Goal: Task Accomplishment & Management: Manage account settings

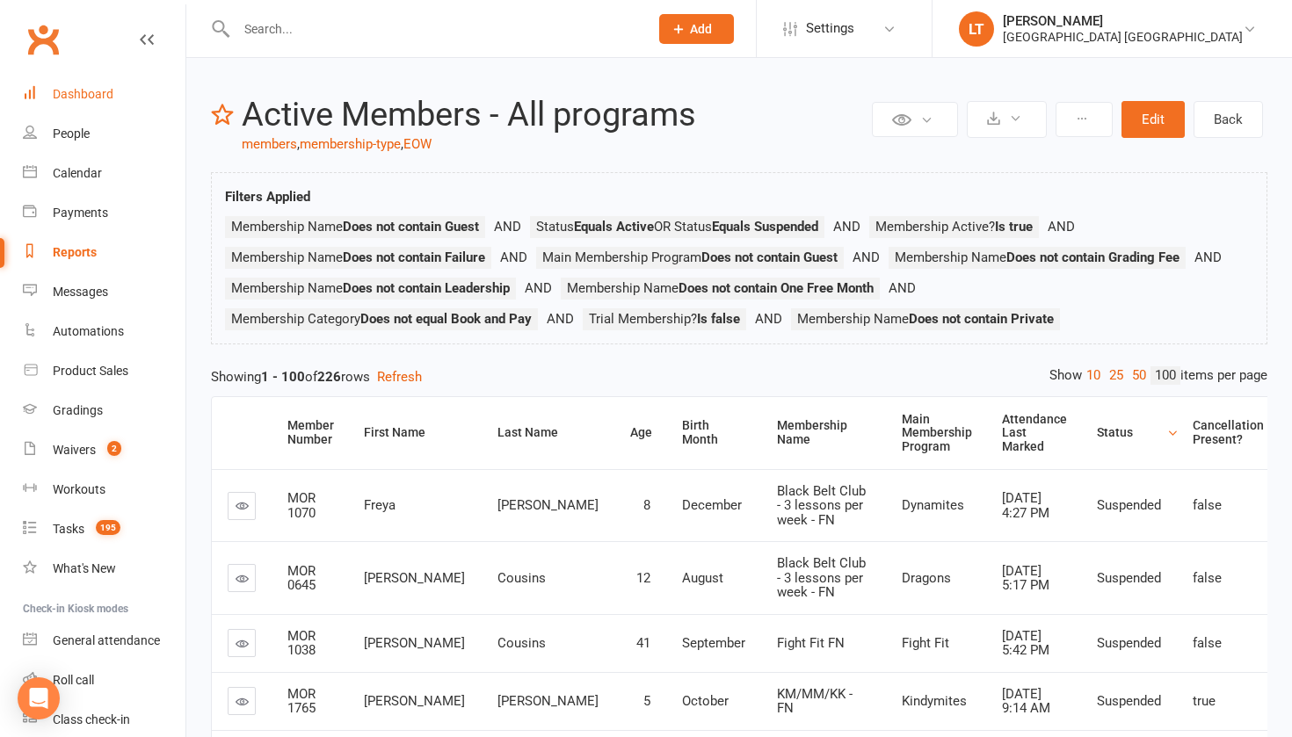
click at [62, 94] on div "Dashboard" at bounding box center [83, 94] width 61 height 14
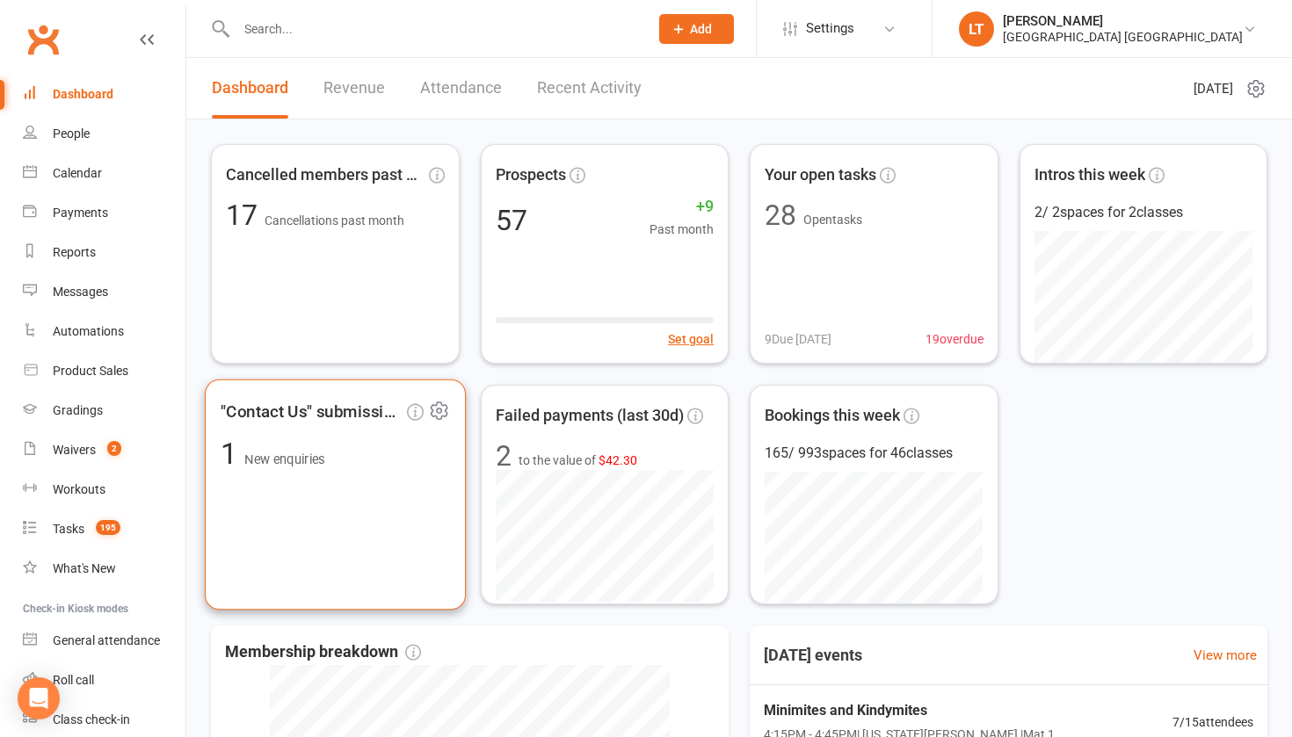
click at [452, 477] on div ""Contact Us" submissions 1 New enquiries" at bounding box center [335, 495] width 261 height 231
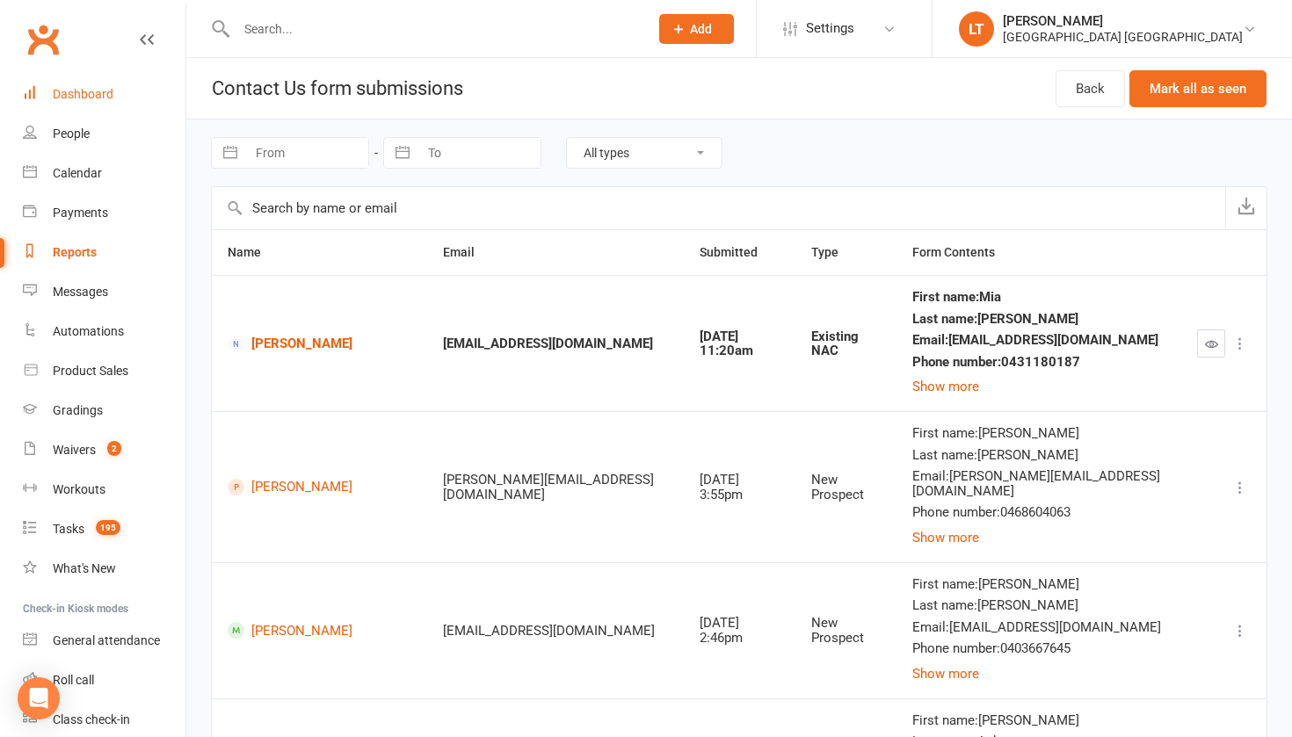
click at [56, 92] on div "Dashboard" at bounding box center [83, 94] width 61 height 14
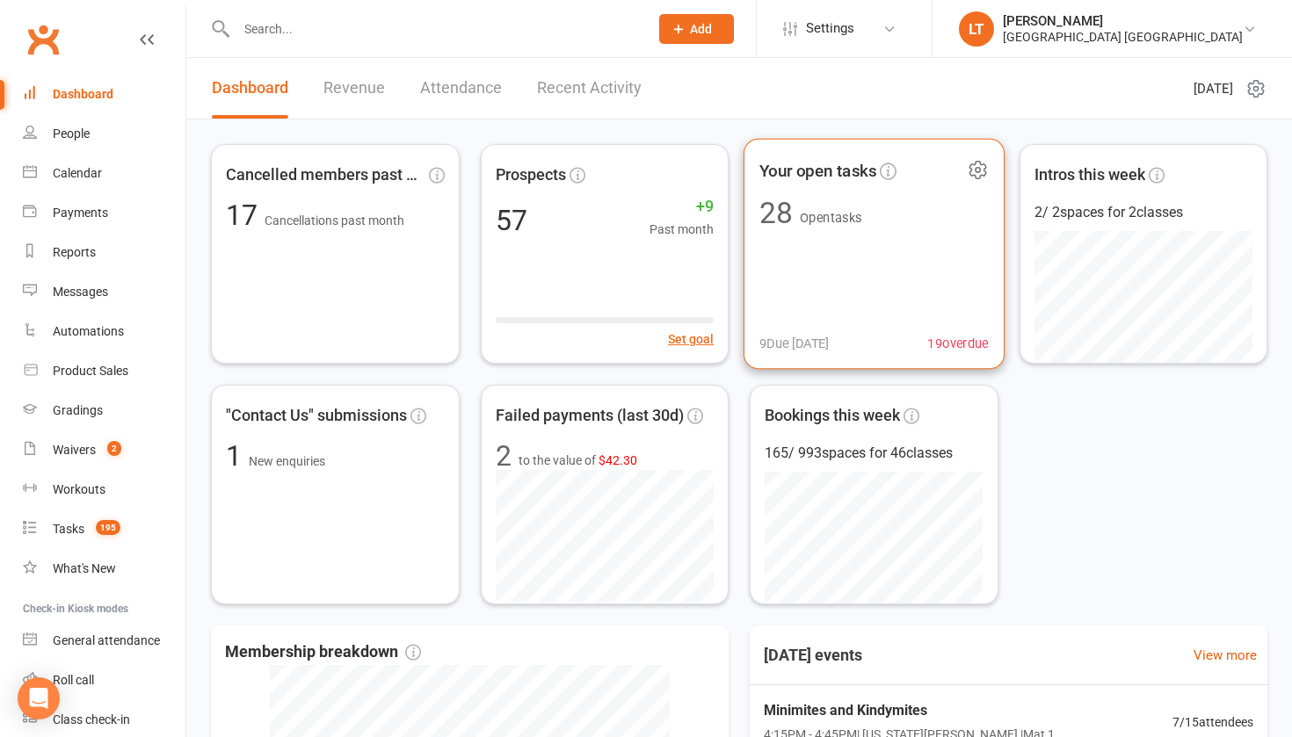
click at [800, 272] on div "Your open tasks 28 Open tasks 9 Due today 19 overdue" at bounding box center [873, 254] width 261 height 231
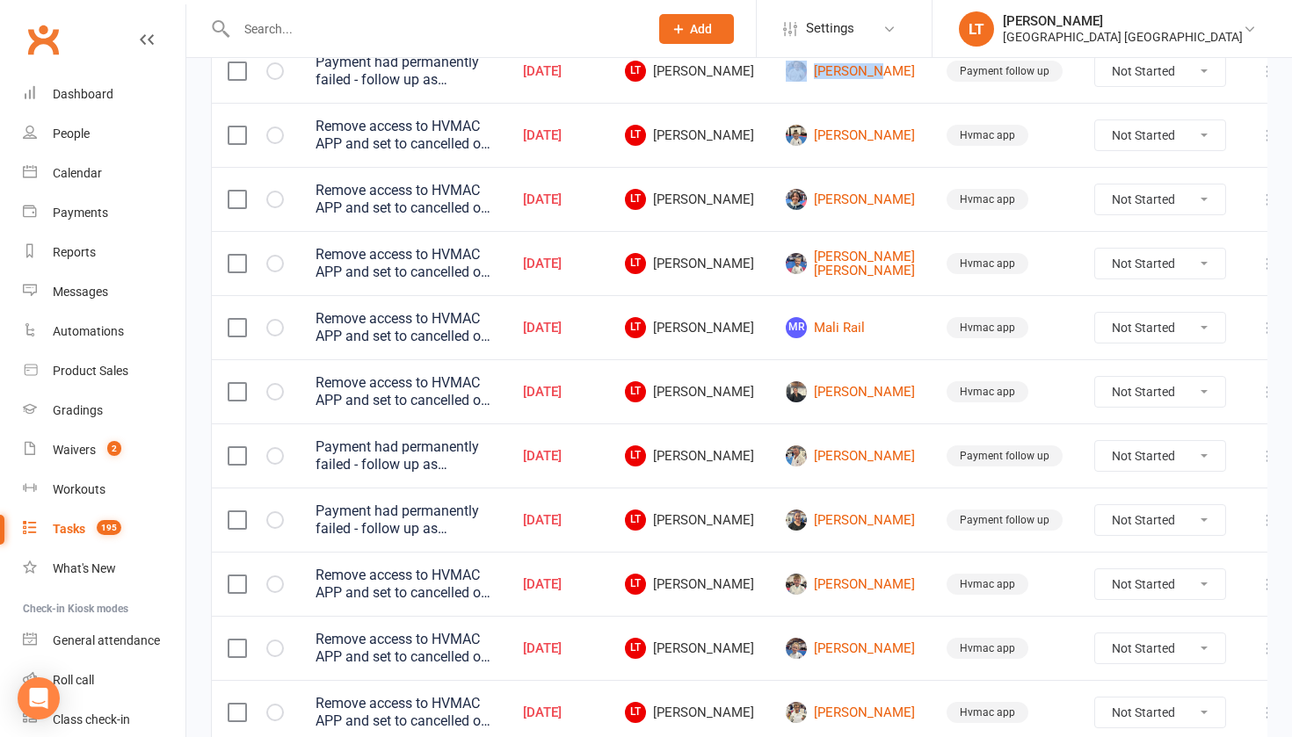
scroll to position [373, 0]
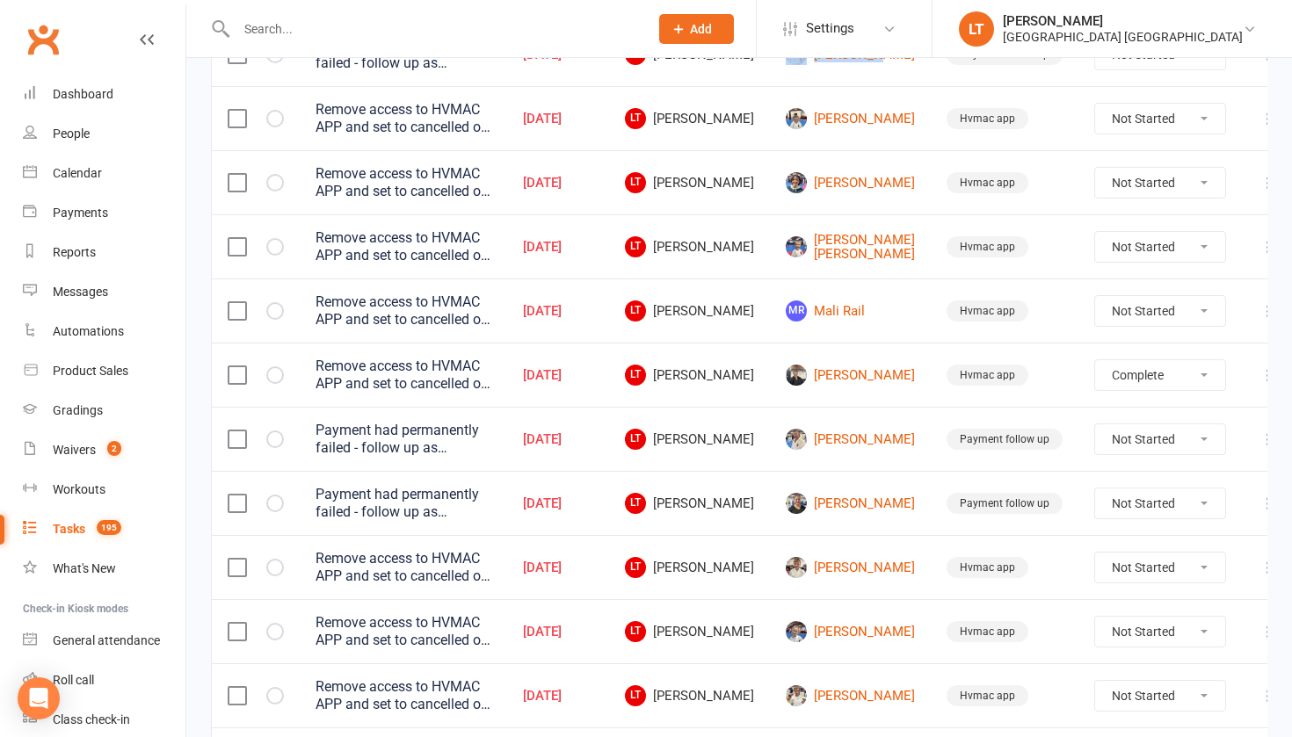
select select "unstarted"
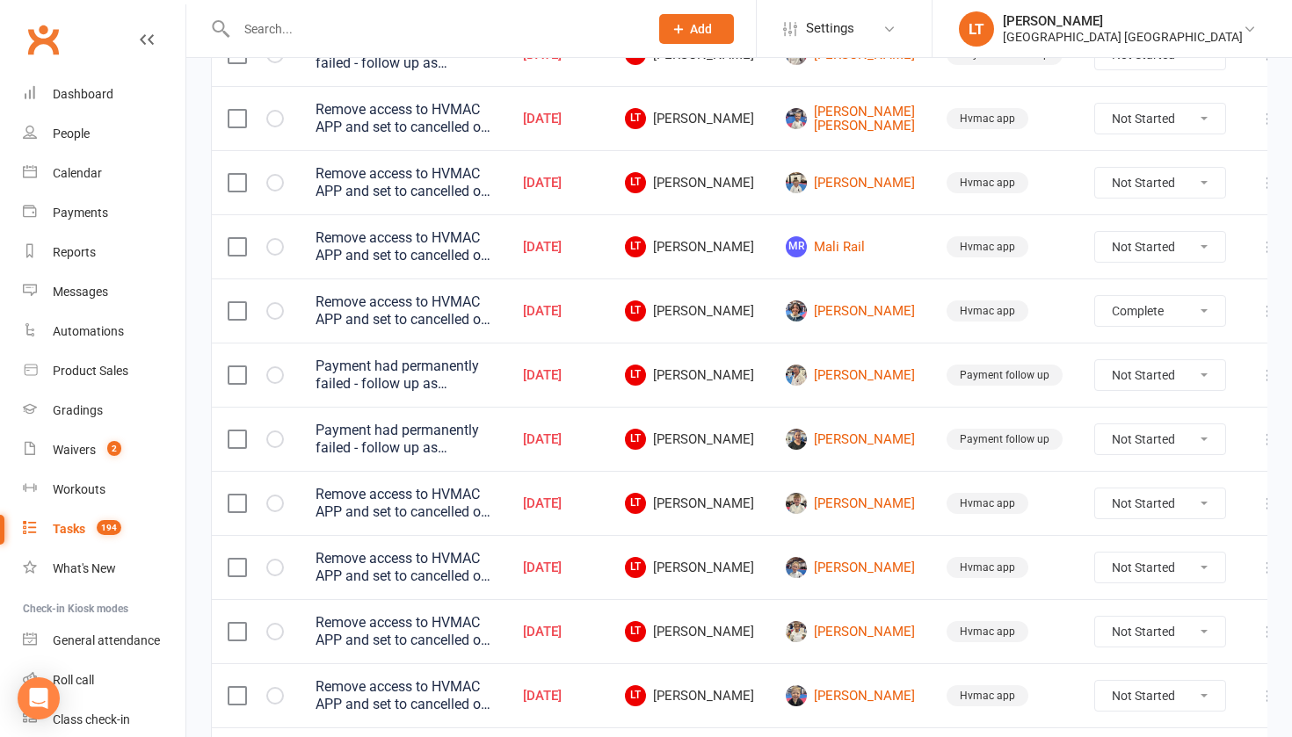
select select "unstarted"
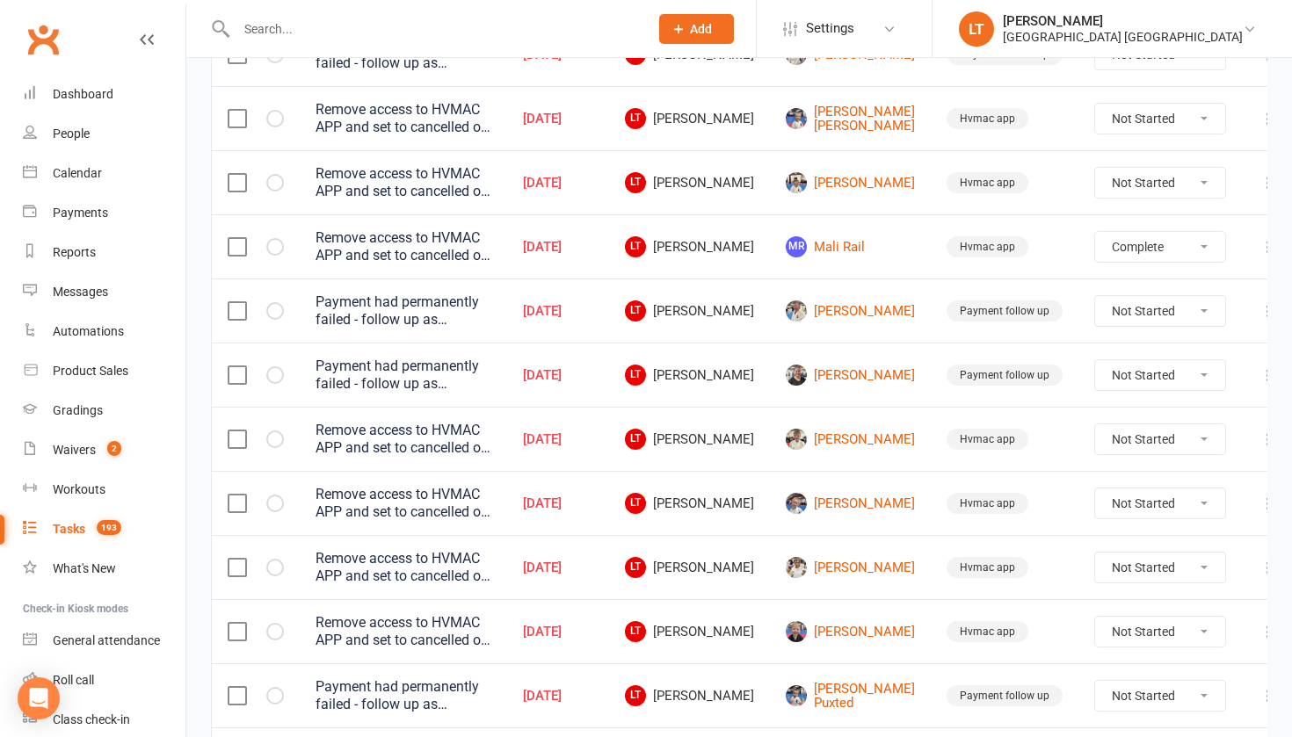
select select "unstarted"
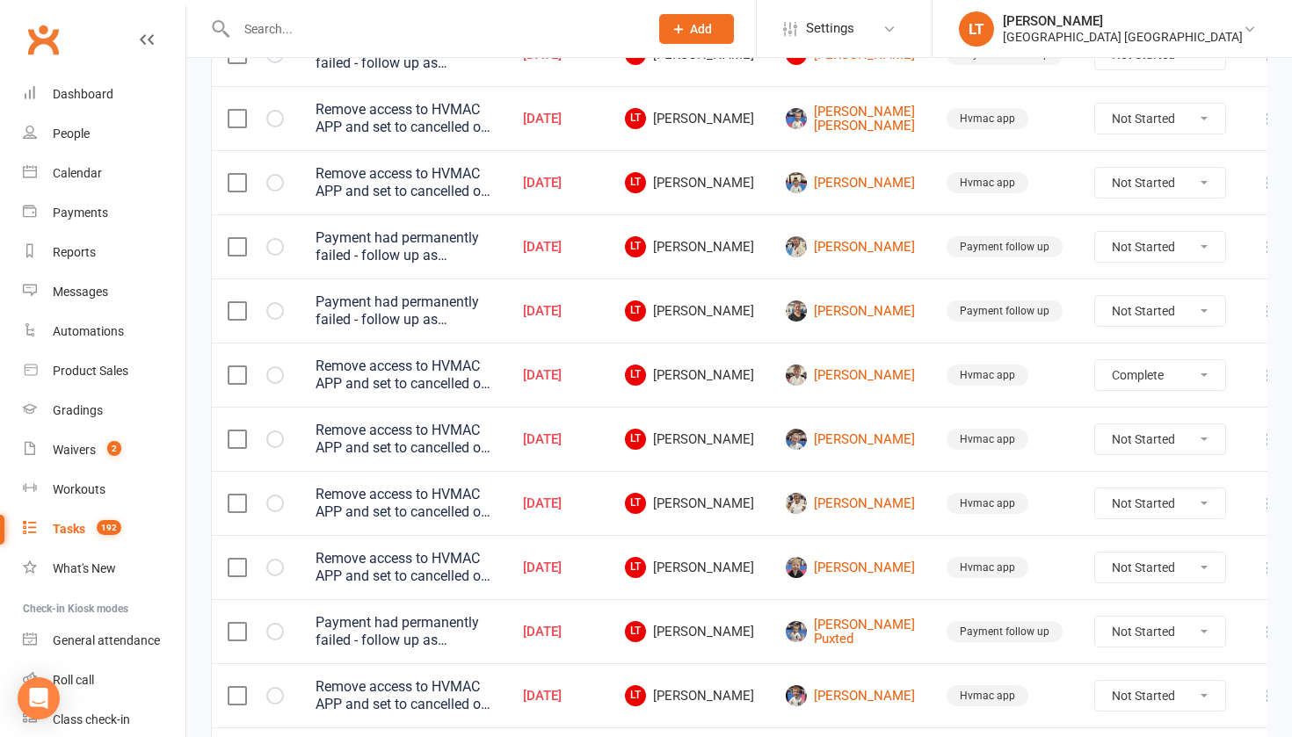
select select "unstarted"
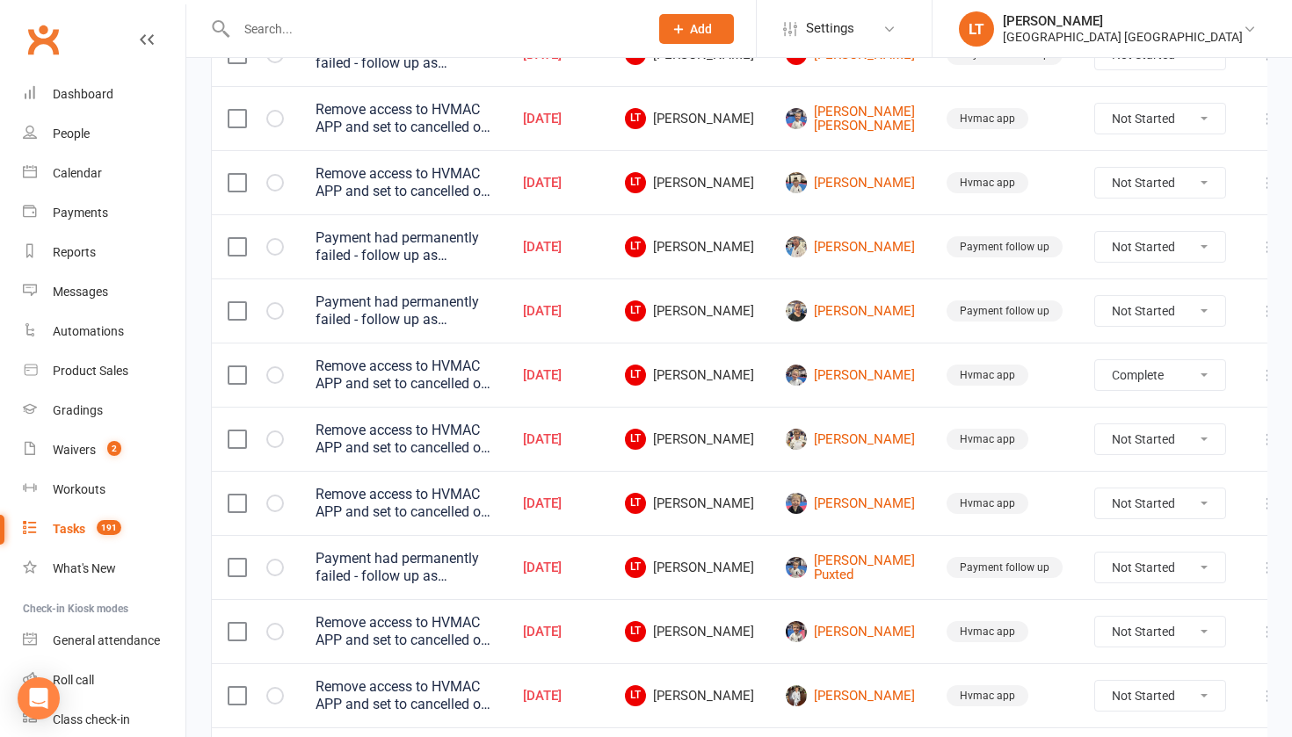
select select "unstarted"
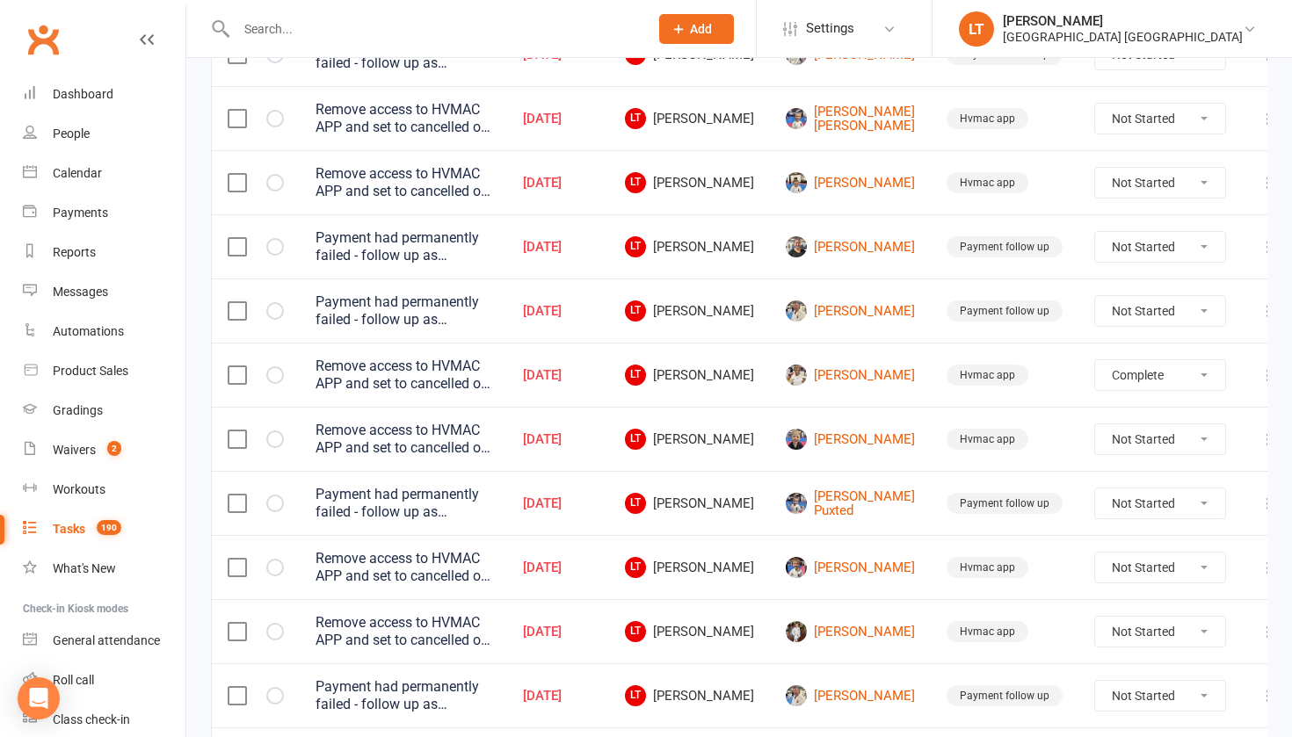
select select "unstarted"
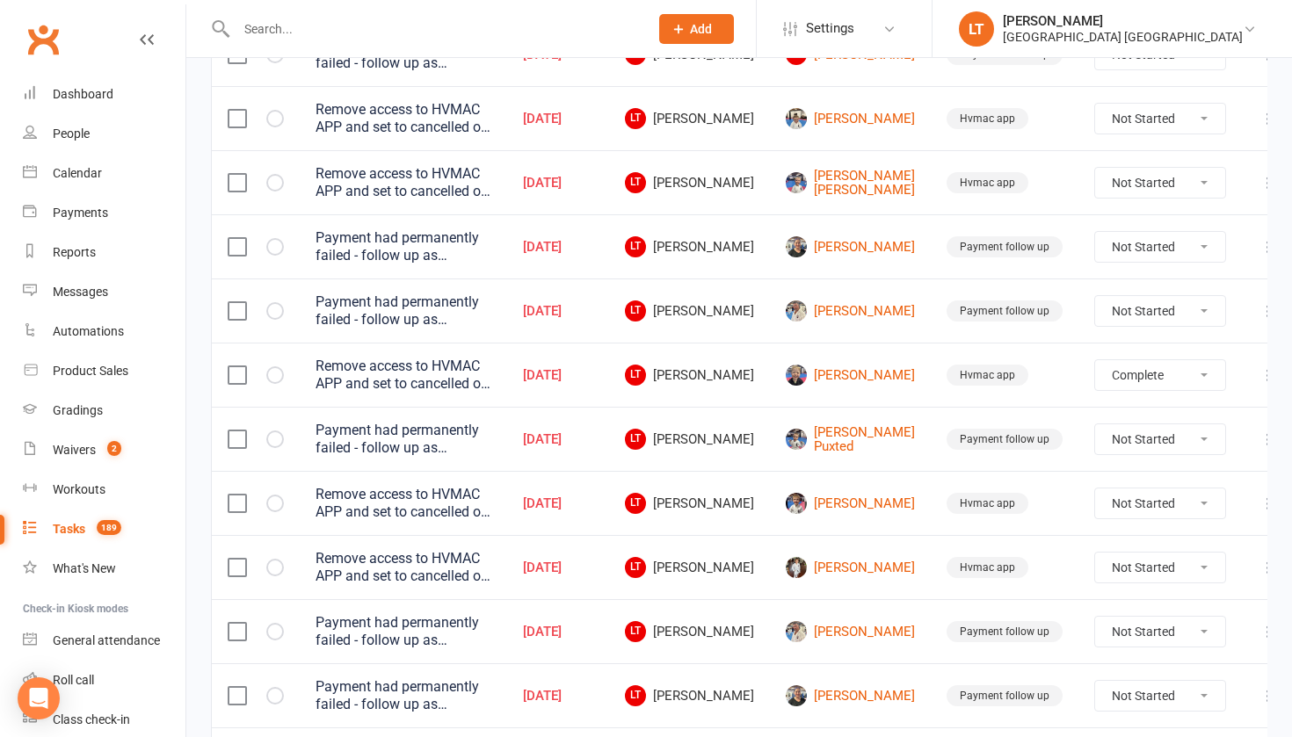
select select "unstarted"
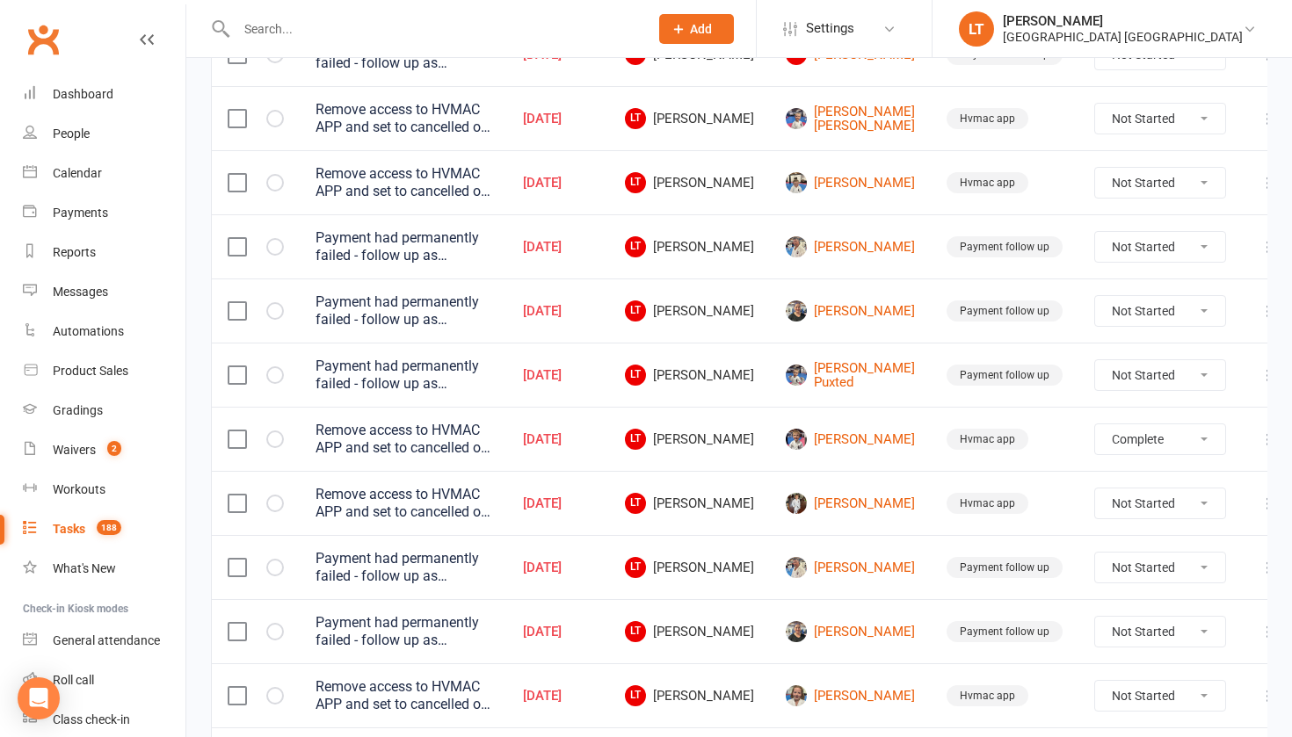
select select "unstarted"
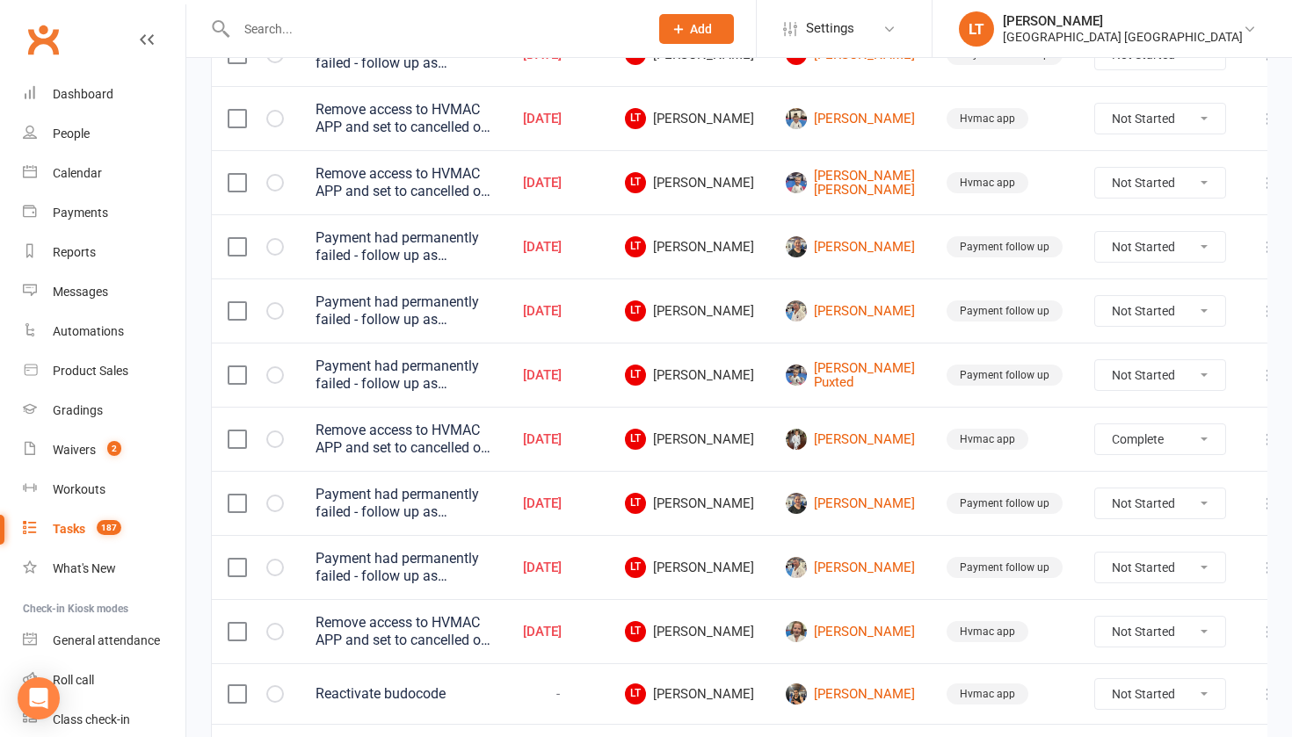
select select "unstarted"
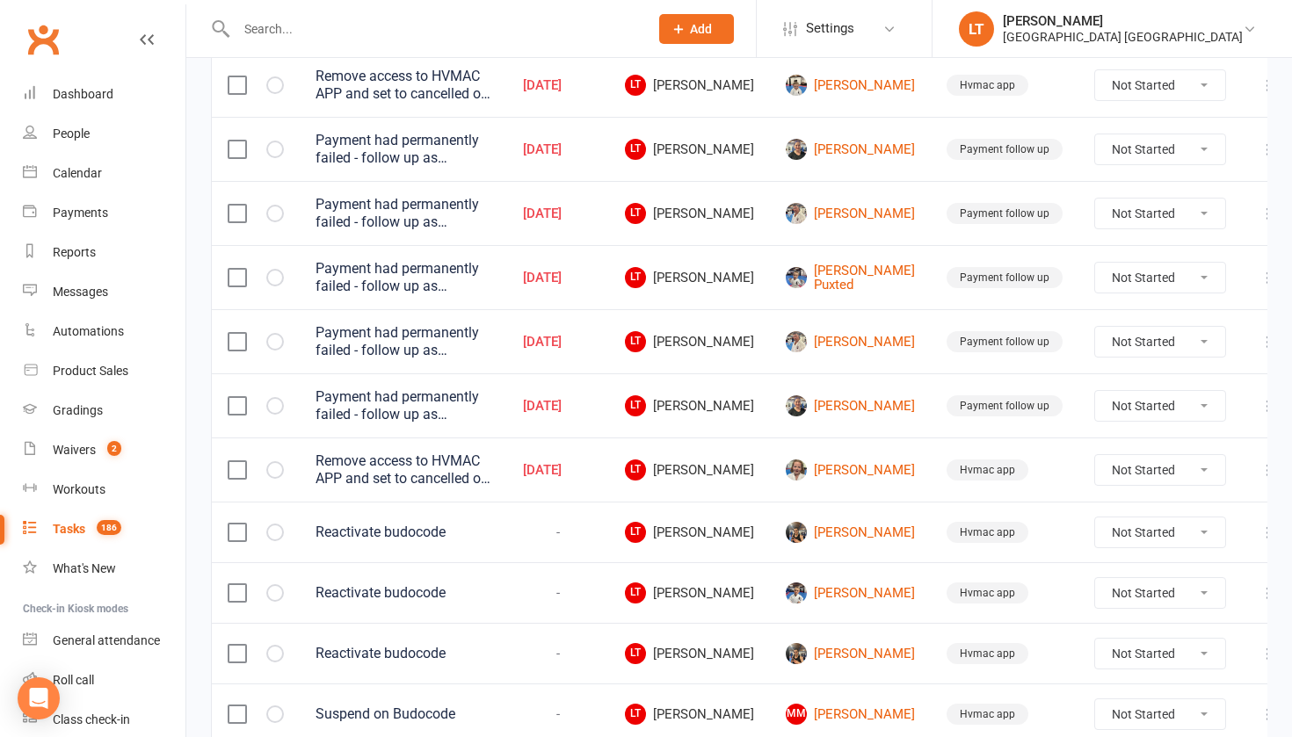
scroll to position [488, 0]
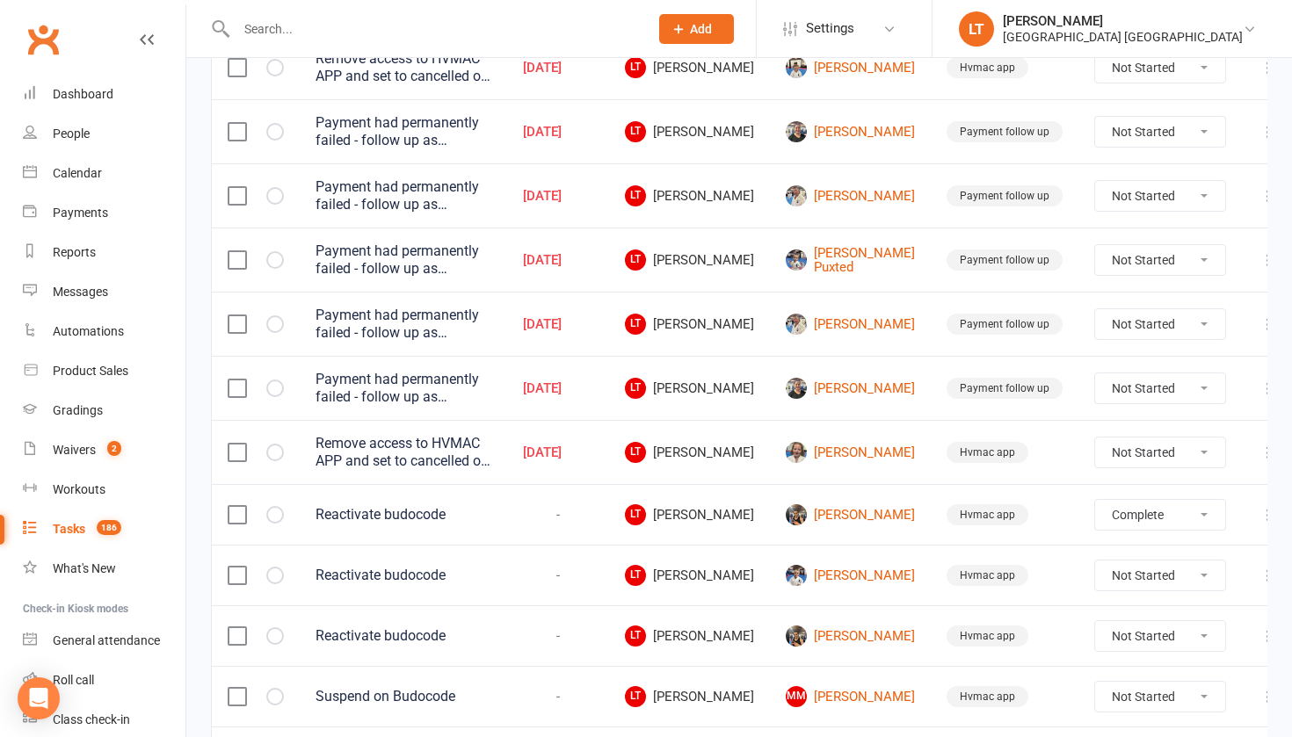
select select "unstarted"
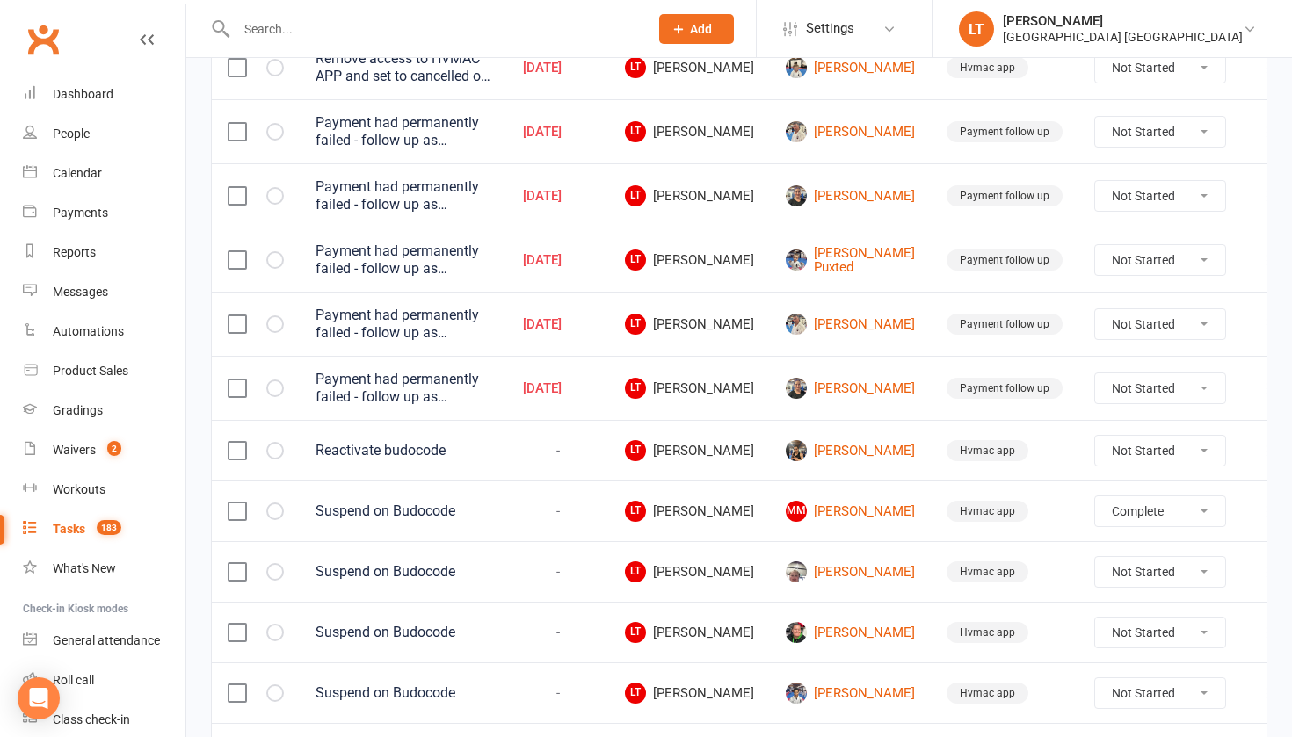
select select "unstarted"
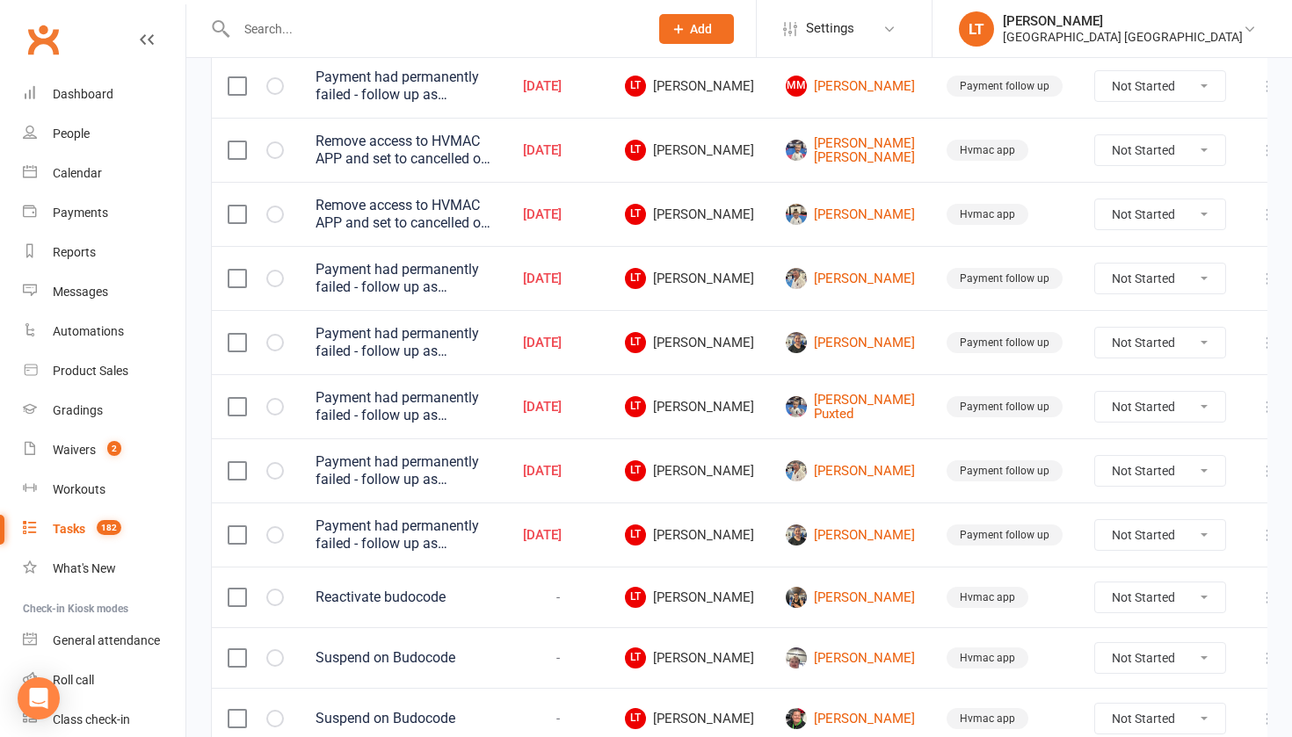
scroll to position [340, 0]
select select "unstarted"
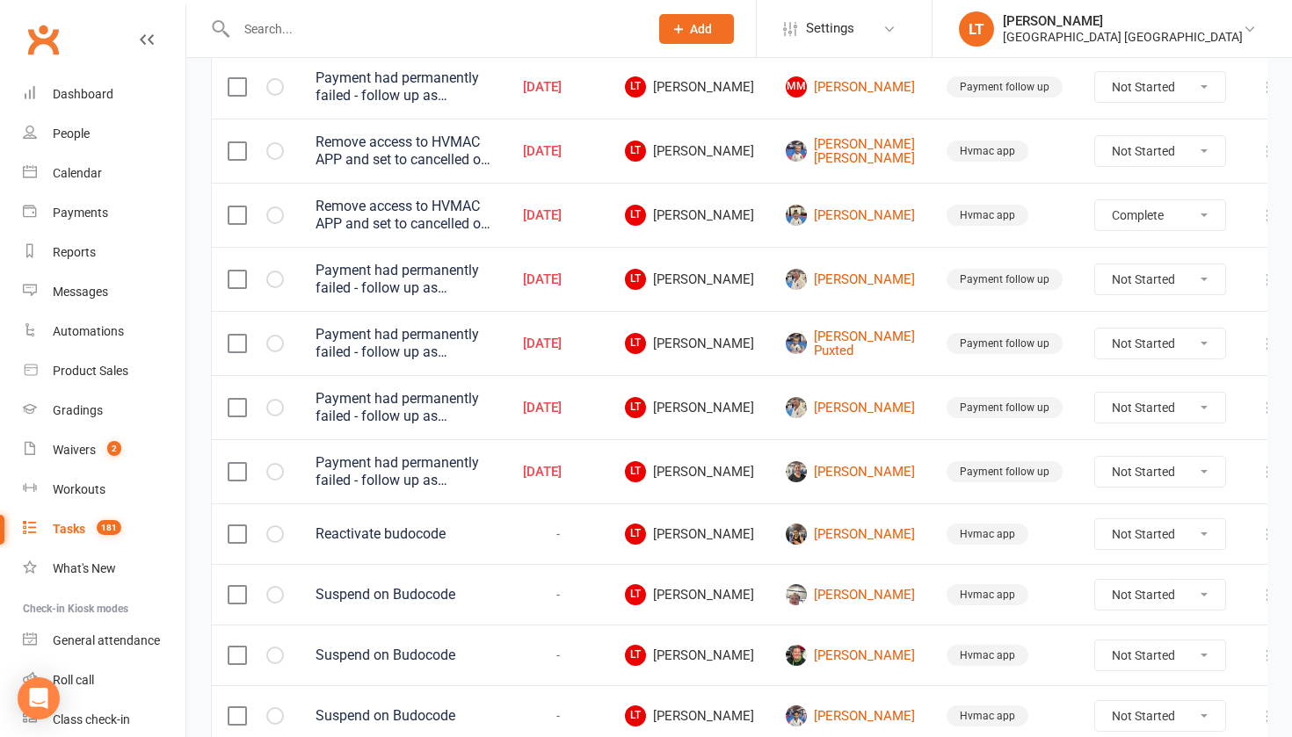
select select "unstarted"
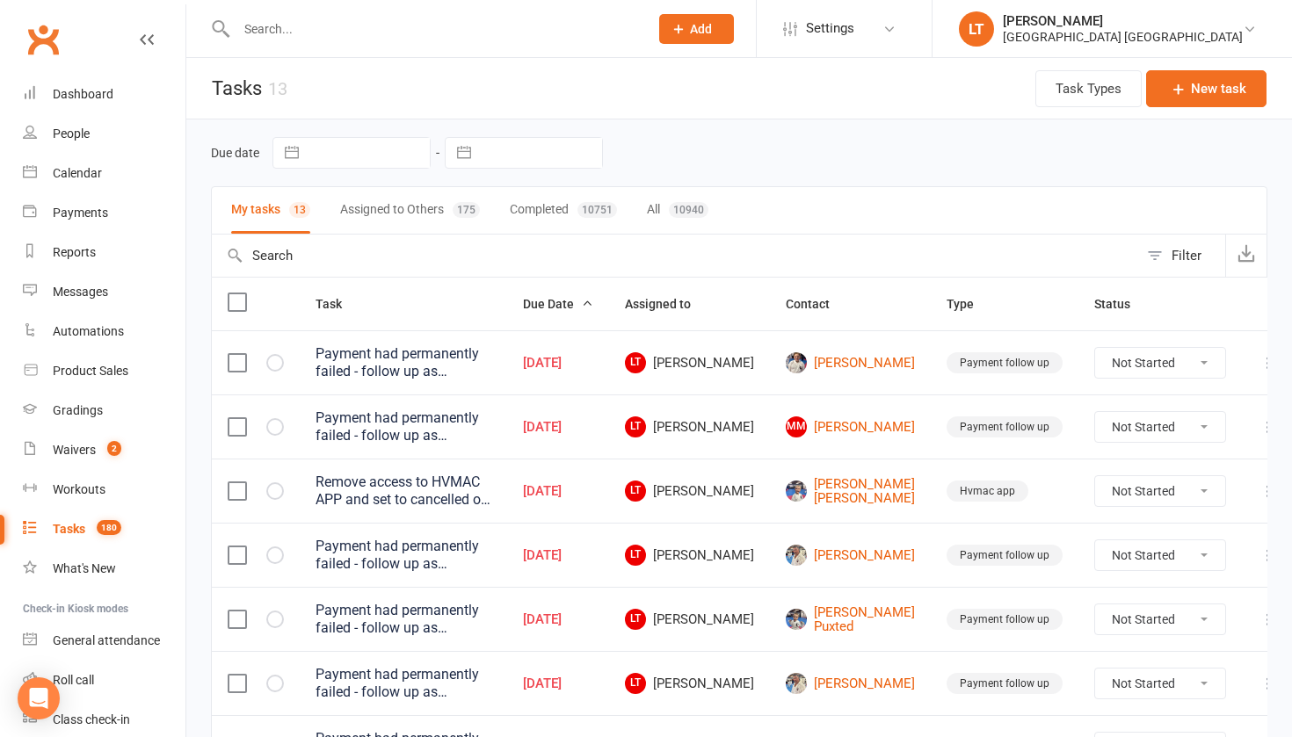
scroll to position [0, 0]
select select "unstarted"
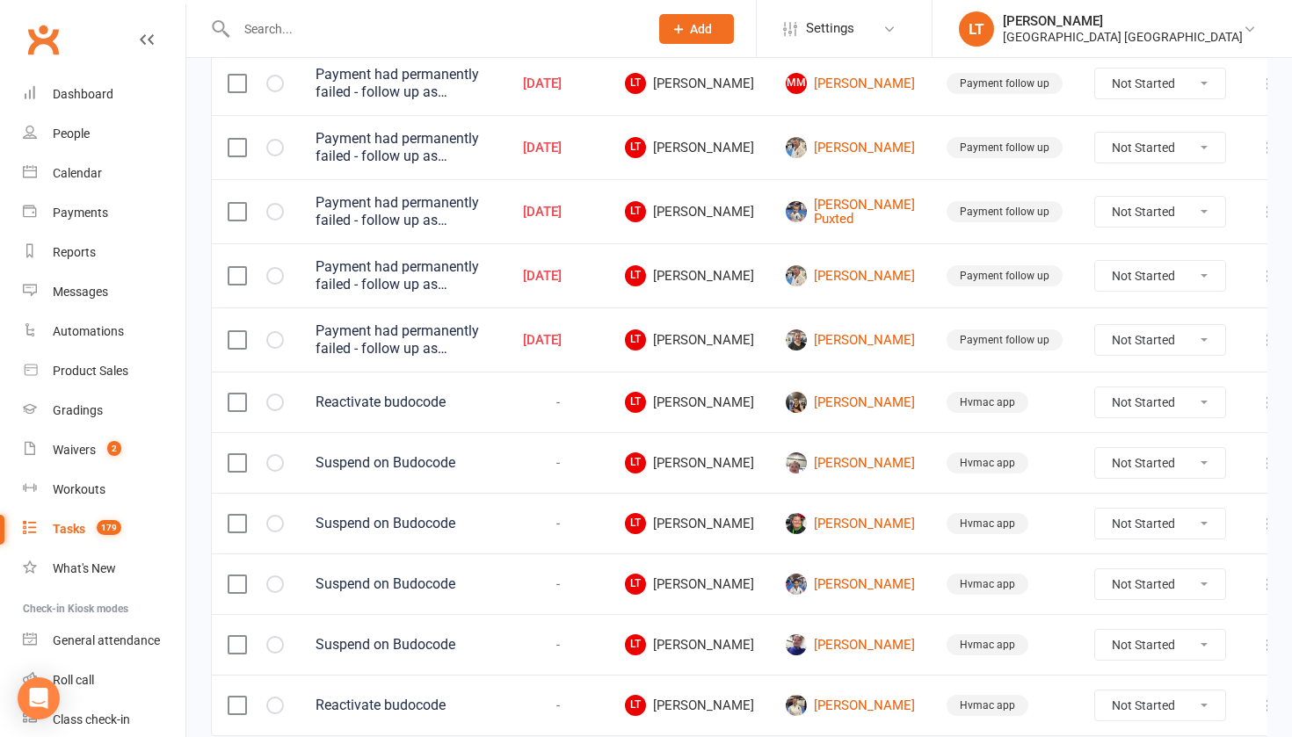
scroll to position [351, 0]
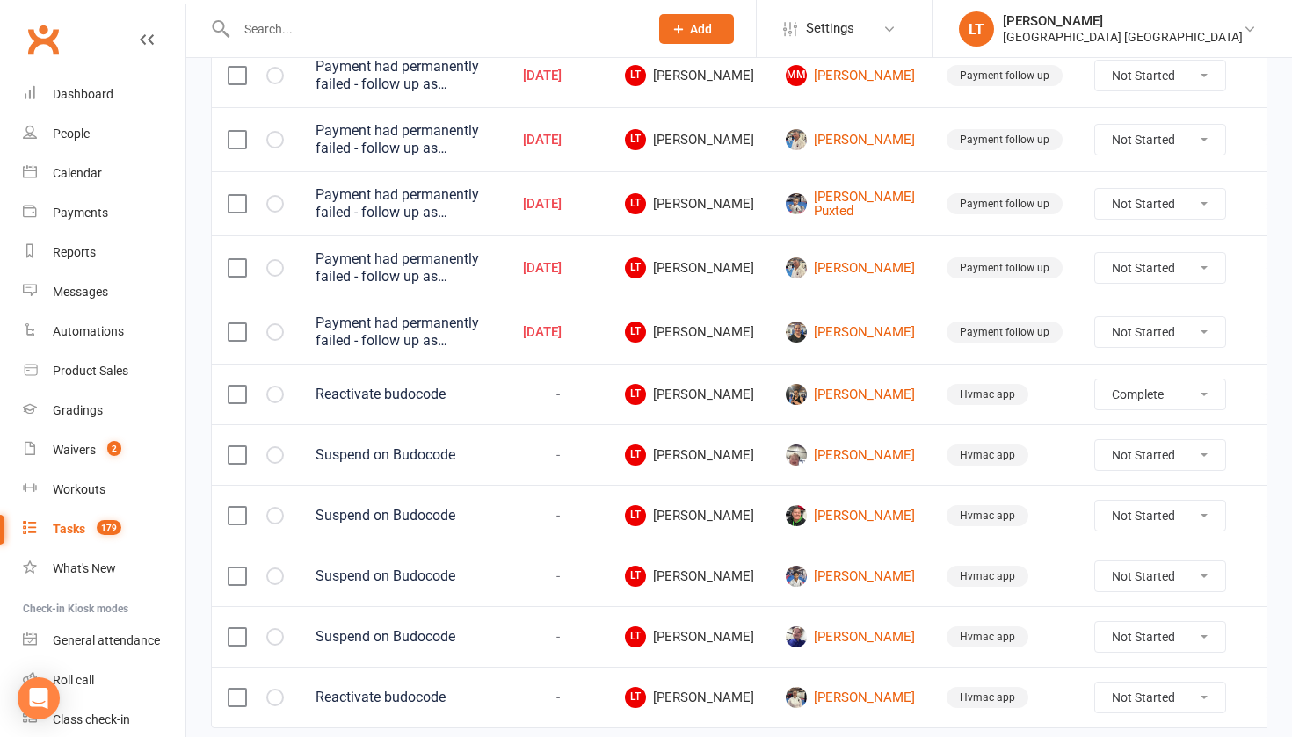
select select "unstarted"
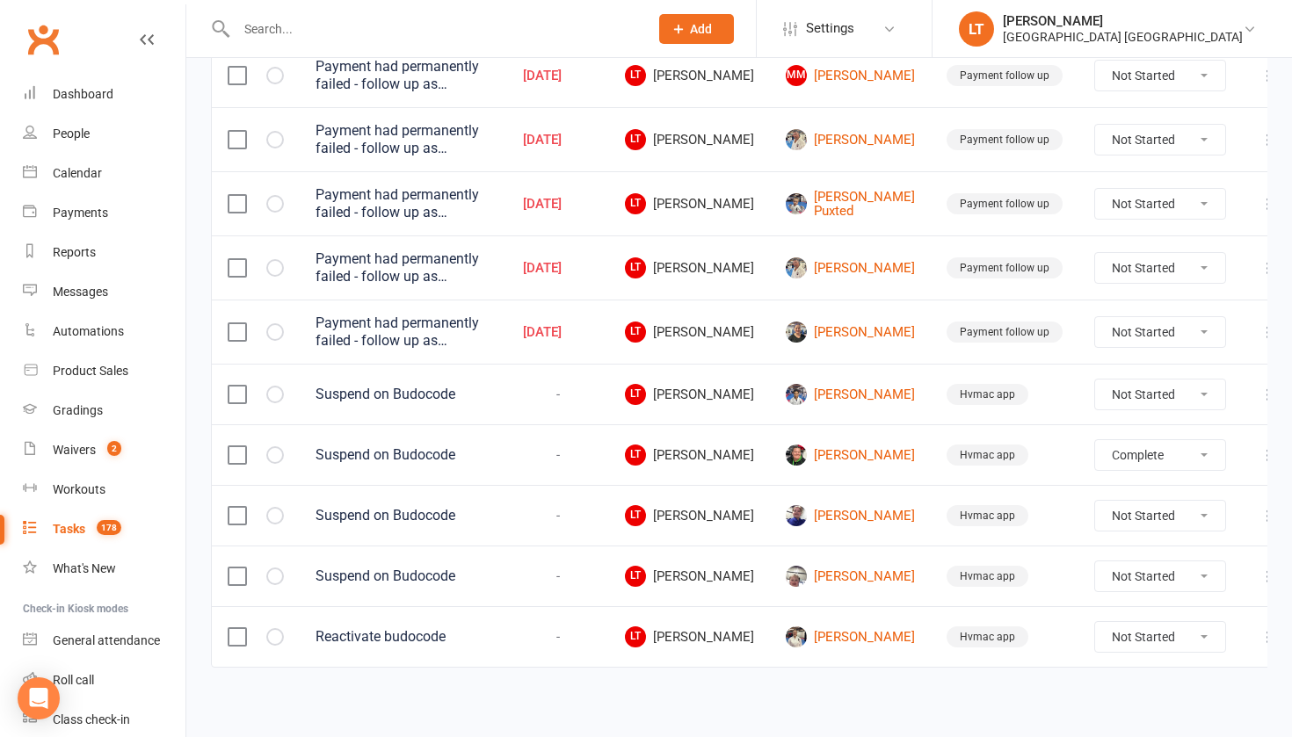
select select "unstarted"
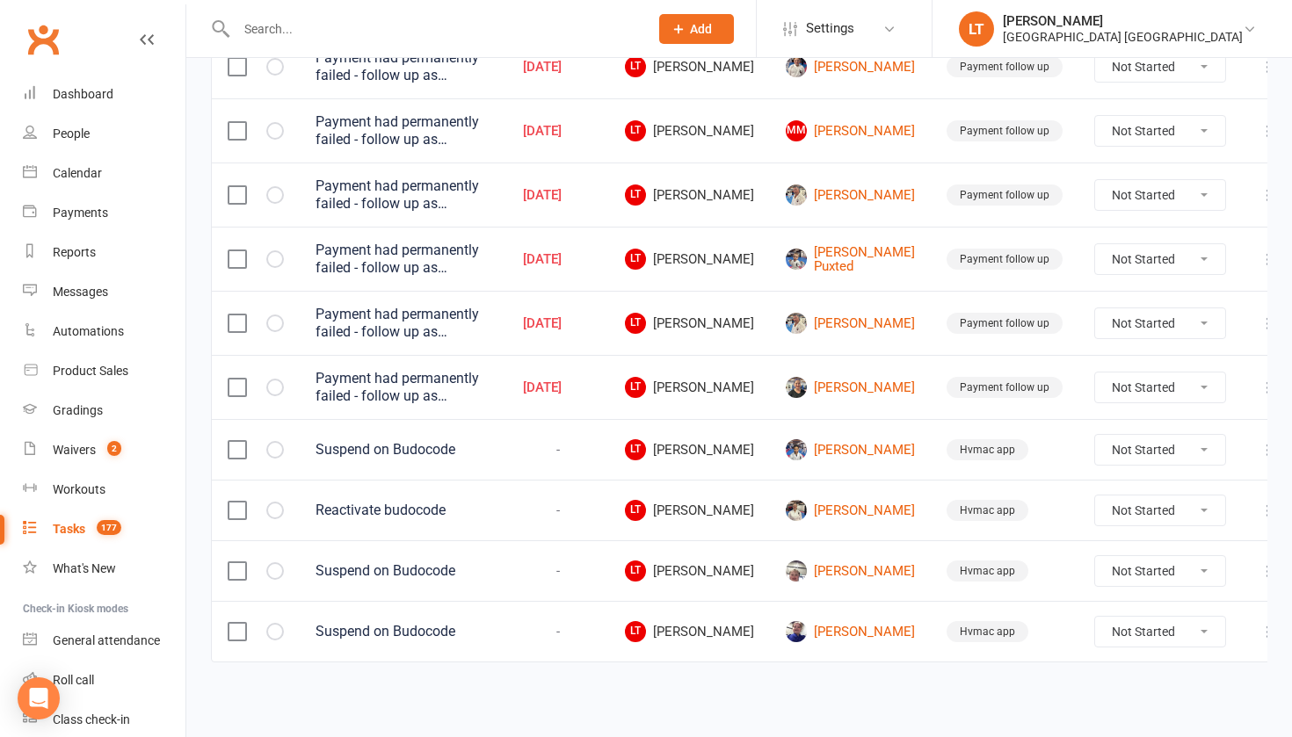
scroll to position [322, 0]
select select "unstarted"
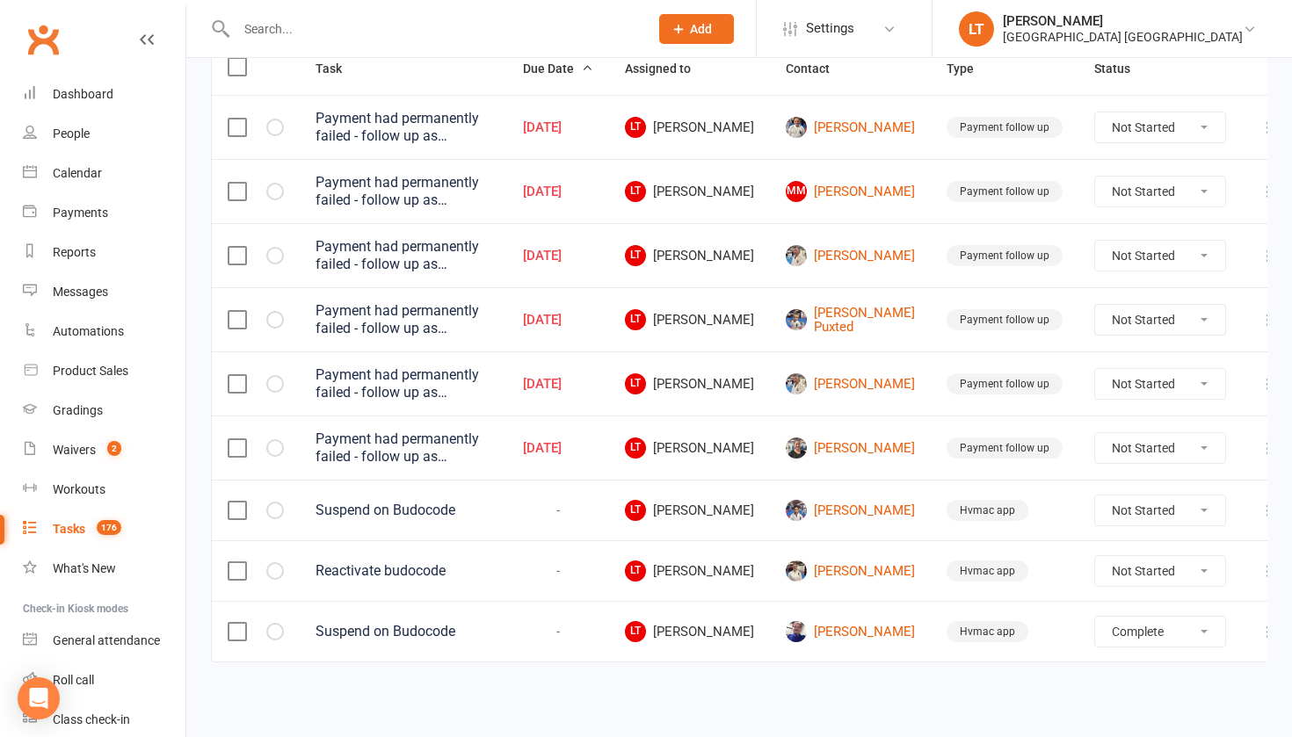
select select "unstarted"
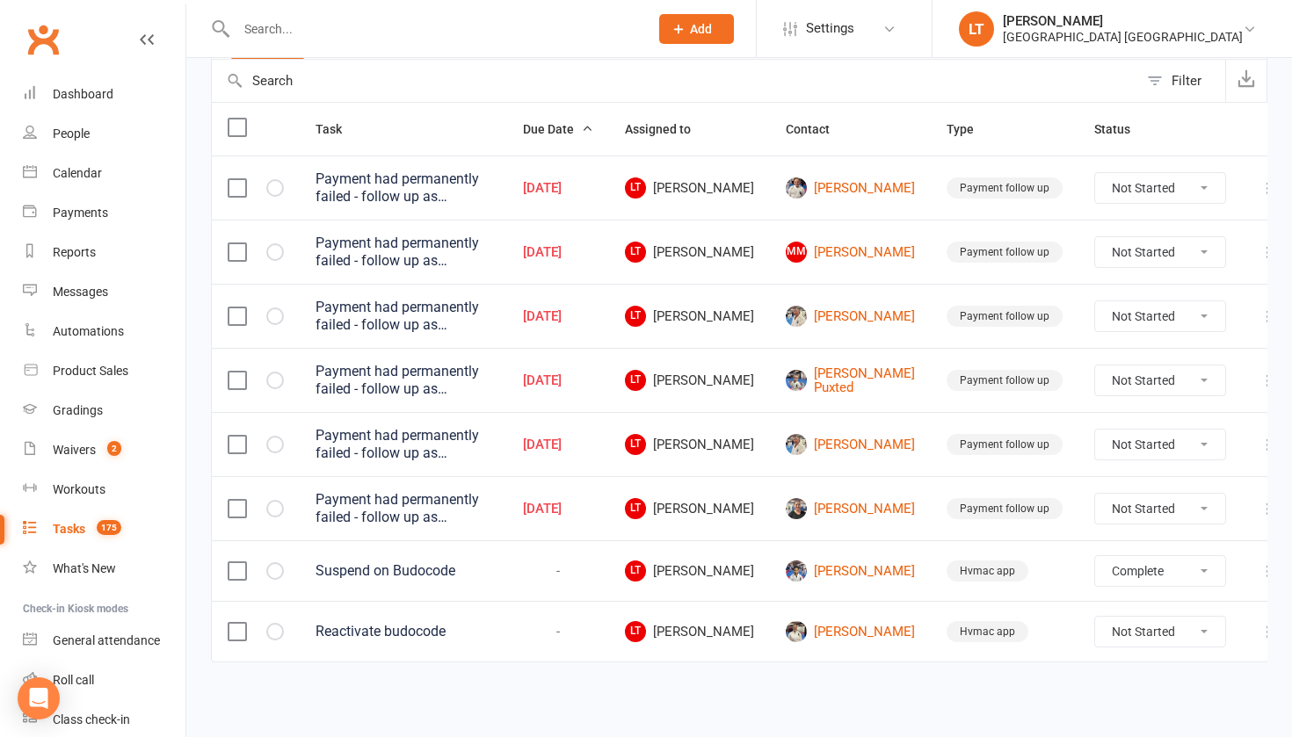
select select "unstarted"
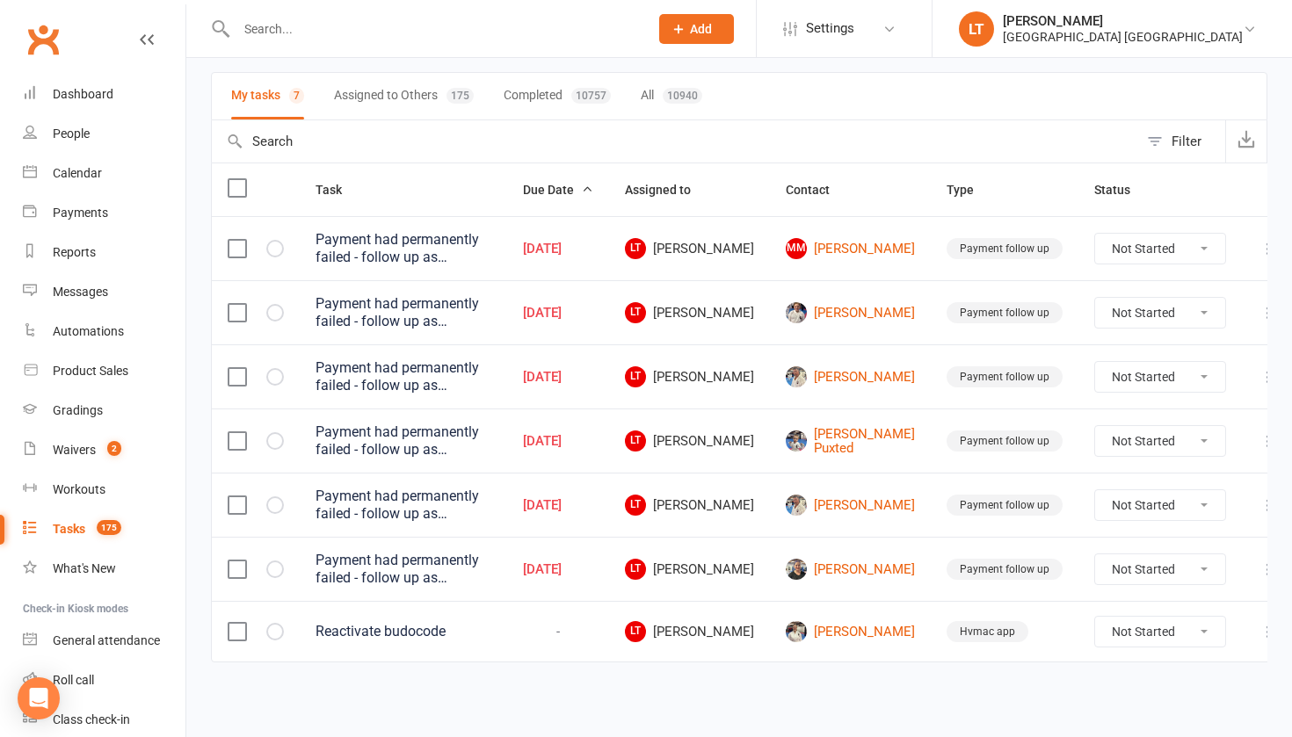
scroll to position [129, 0]
select select "unstarted"
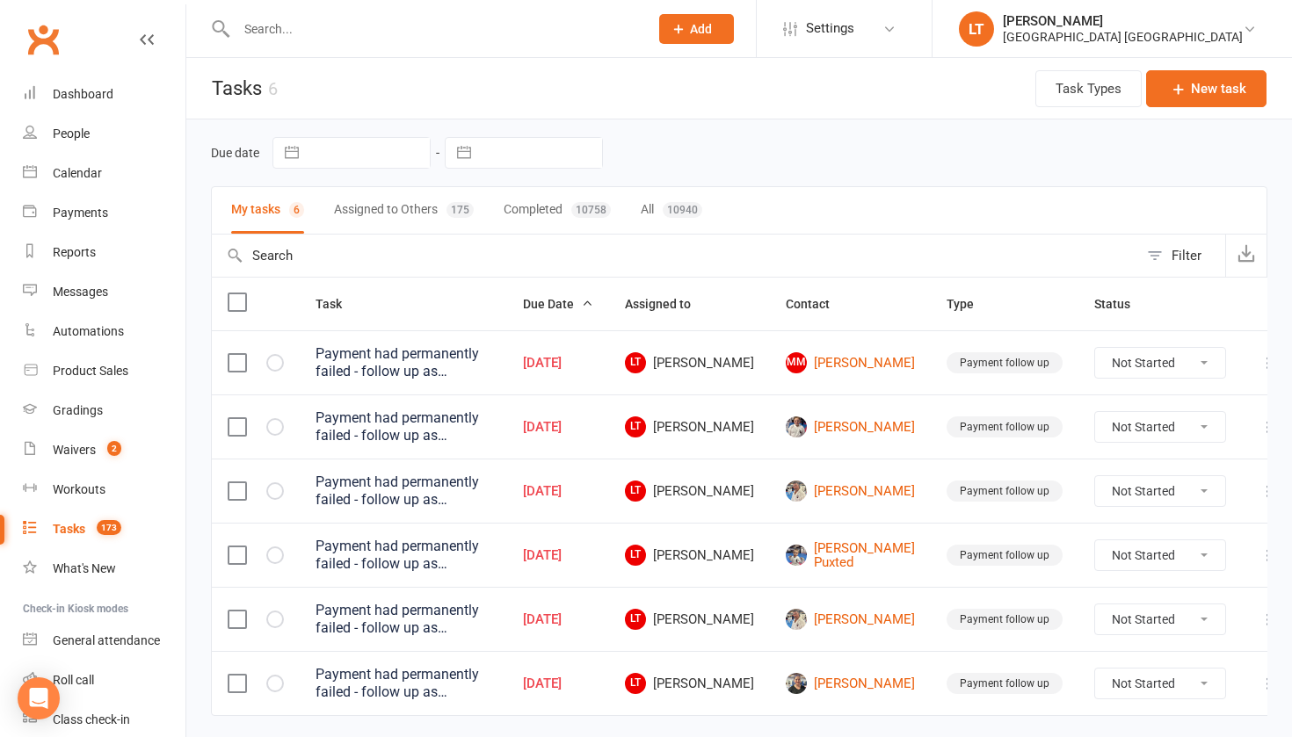
scroll to position [0, 0]
click at [92, 98] on div "Dashboard" at bounding box center [83, 94] width 61 height 14
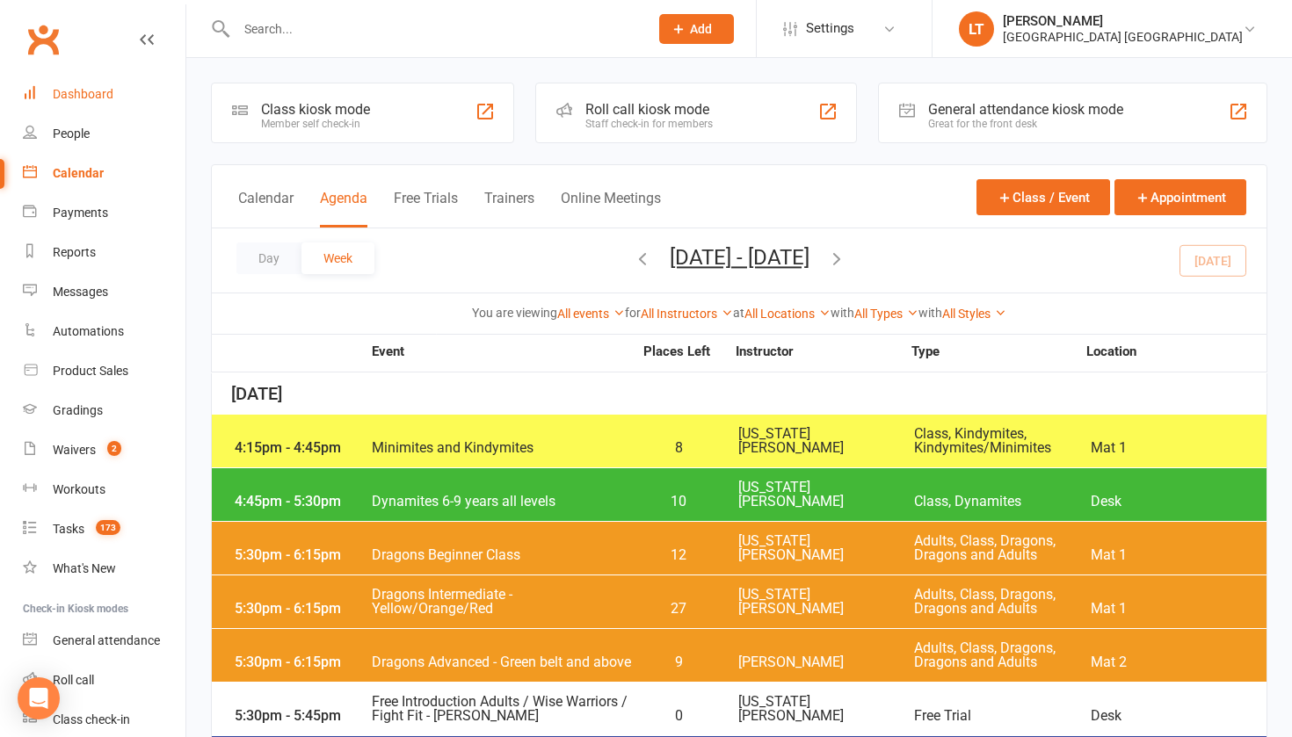
click at [69, 94] on div "Dashboard" at bounding box center [83, 94] width 61 height 14
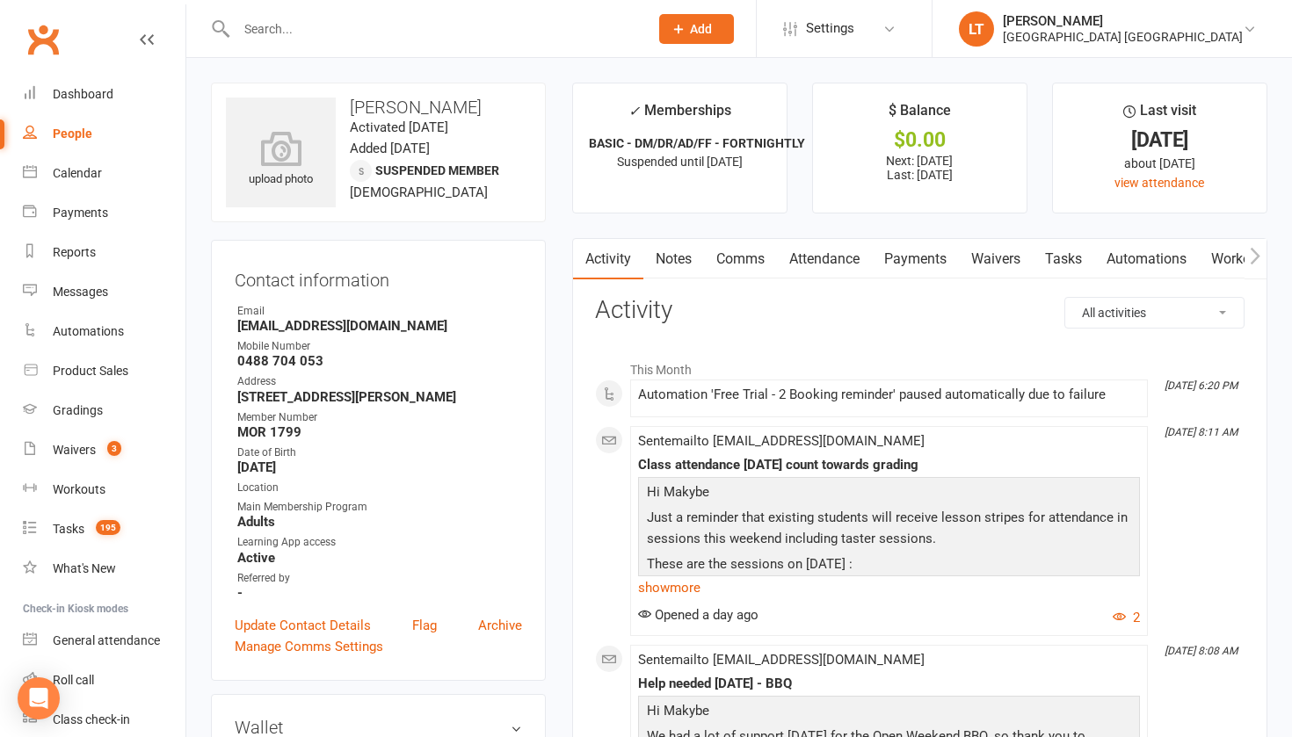
click at [931, 248] on link "Payments" at bounding box center [915, 259] width 87 height 40
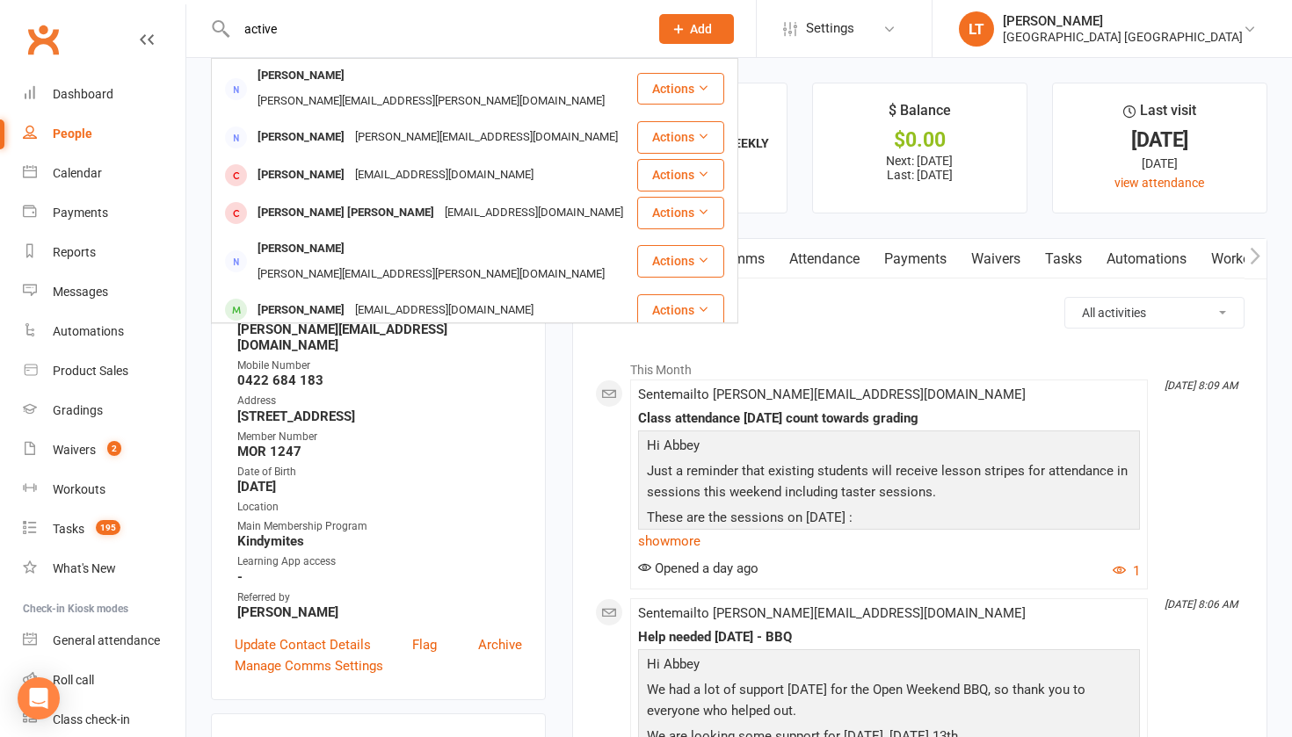
type input "active"
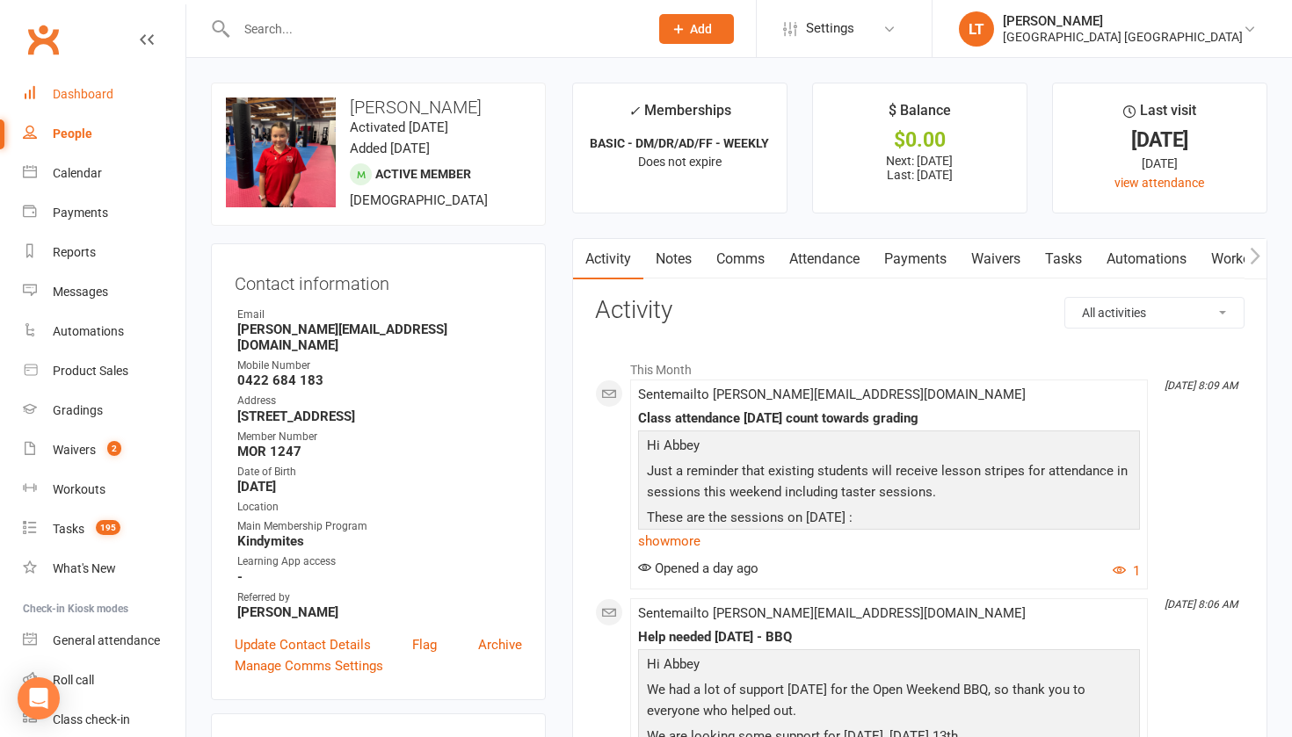
click at [83, 102] on link "Dashboard" at bounding box center [104, 95] width 163 height 40
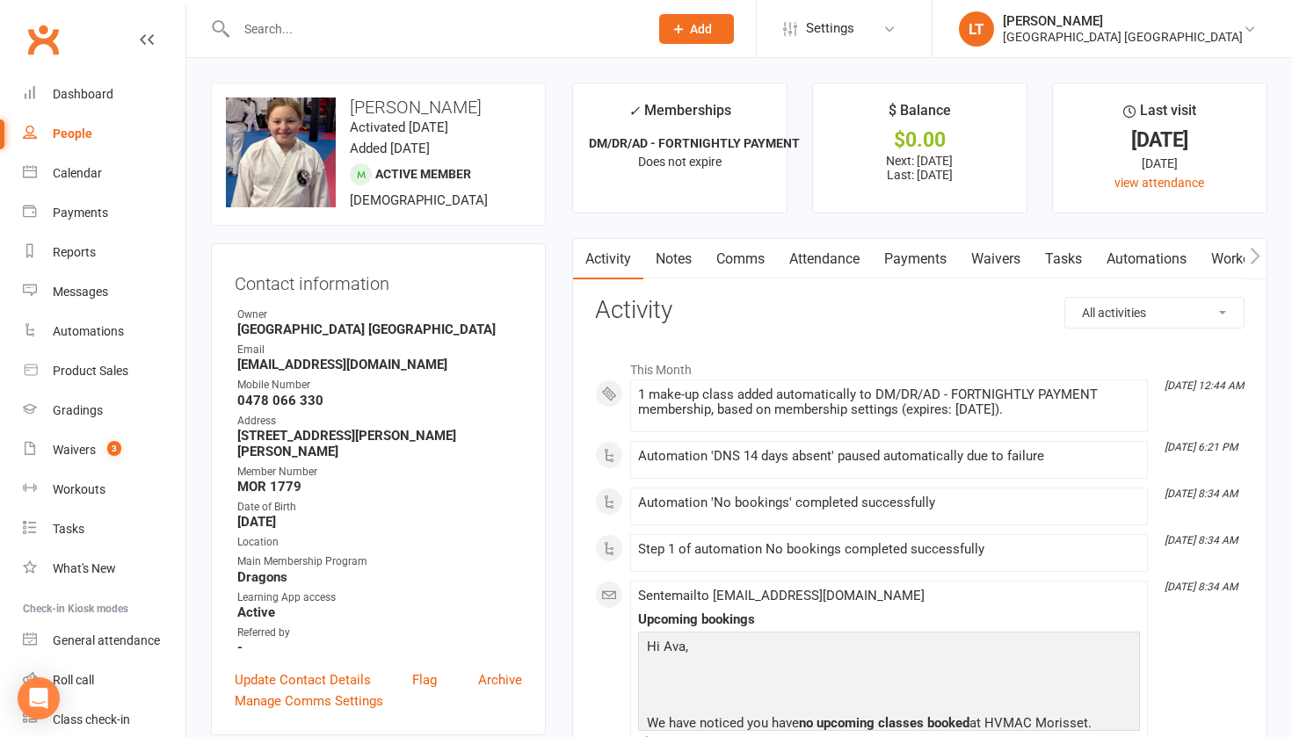
click at [932, 253] on link "Payments" at bounding box center [915, 259] width 87 height 40
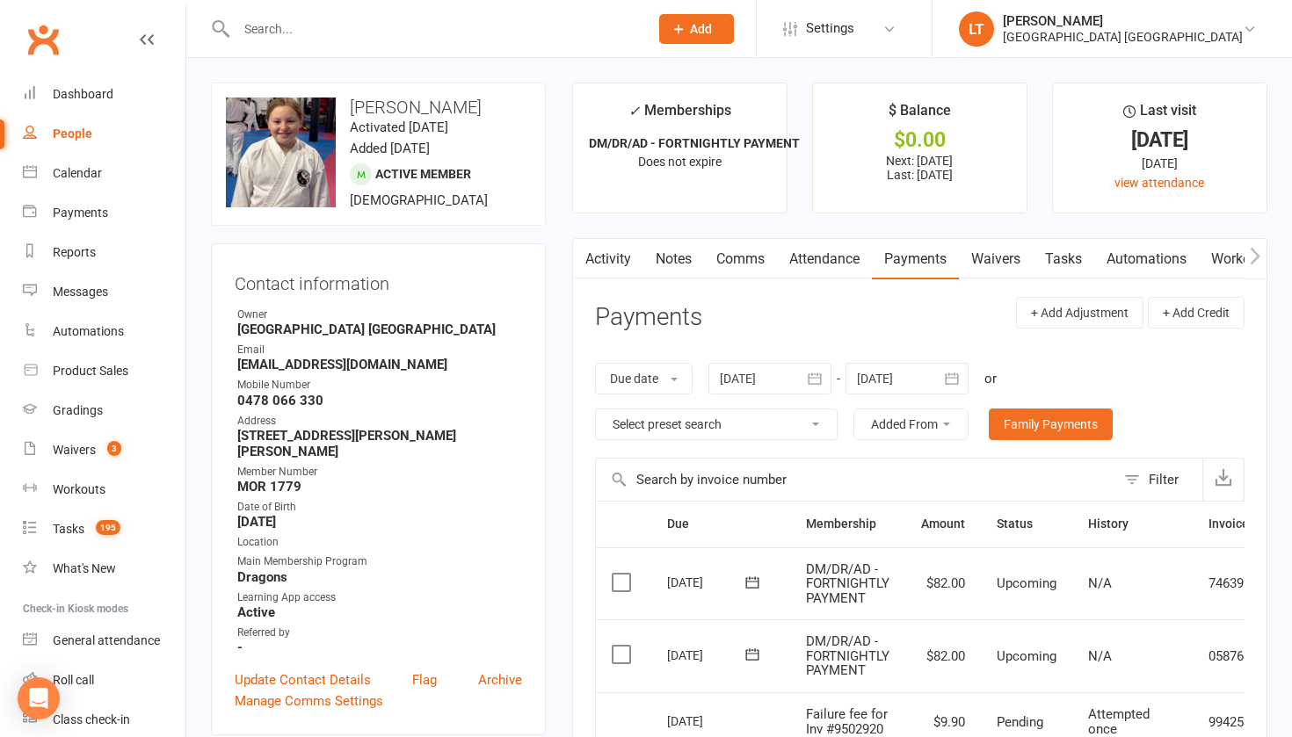
click at [835, 254] on link "Attendance" at bounding box center [824, 259] width 95 height 40
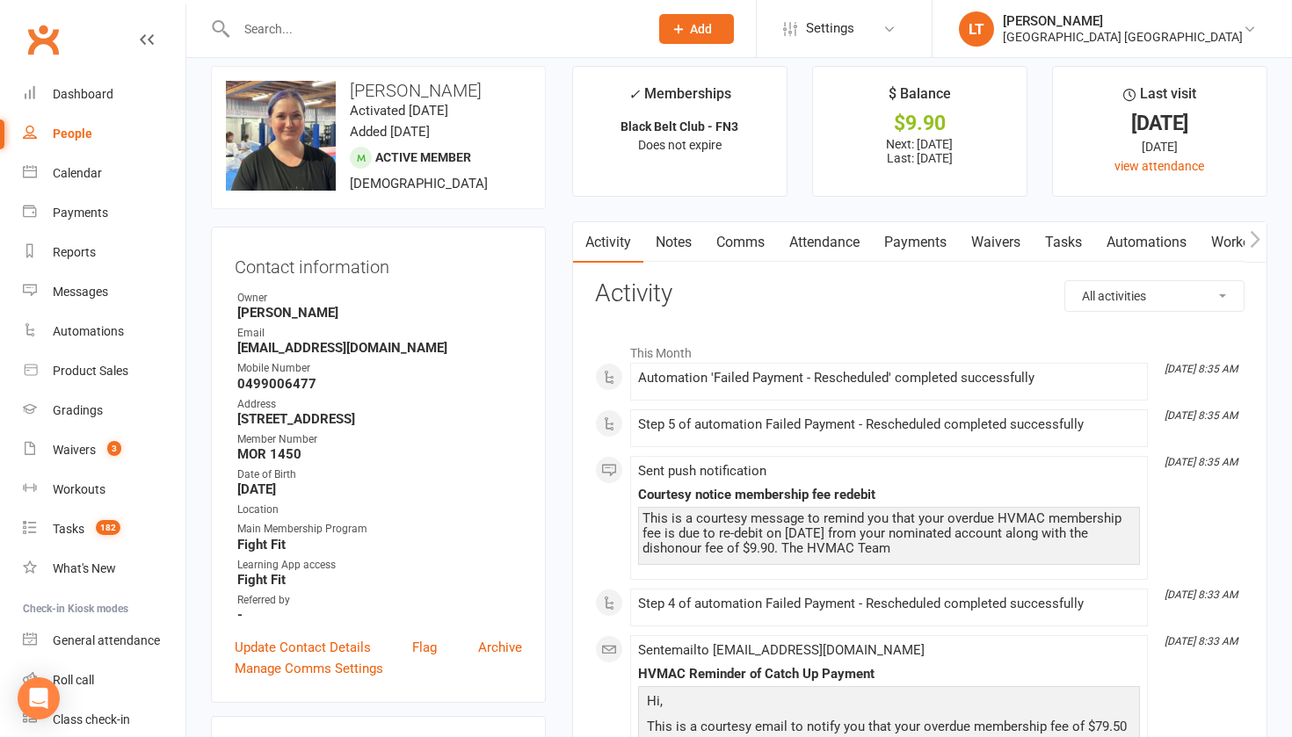
scroll to position [18, 0]
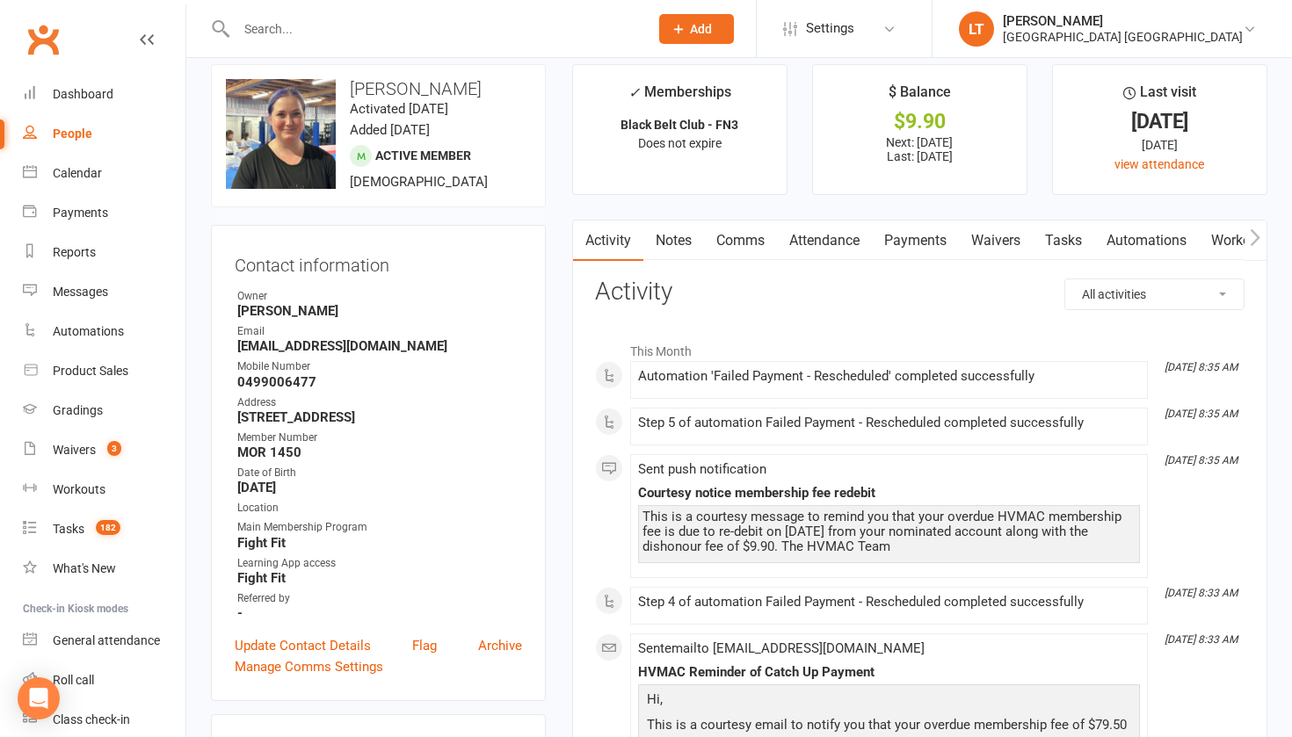
click at [858, 244] on link "Attendance" at bounding box center [824, 241] width 95 height 40
